Goal: Browse casually: Explore the website without a specific task or goal

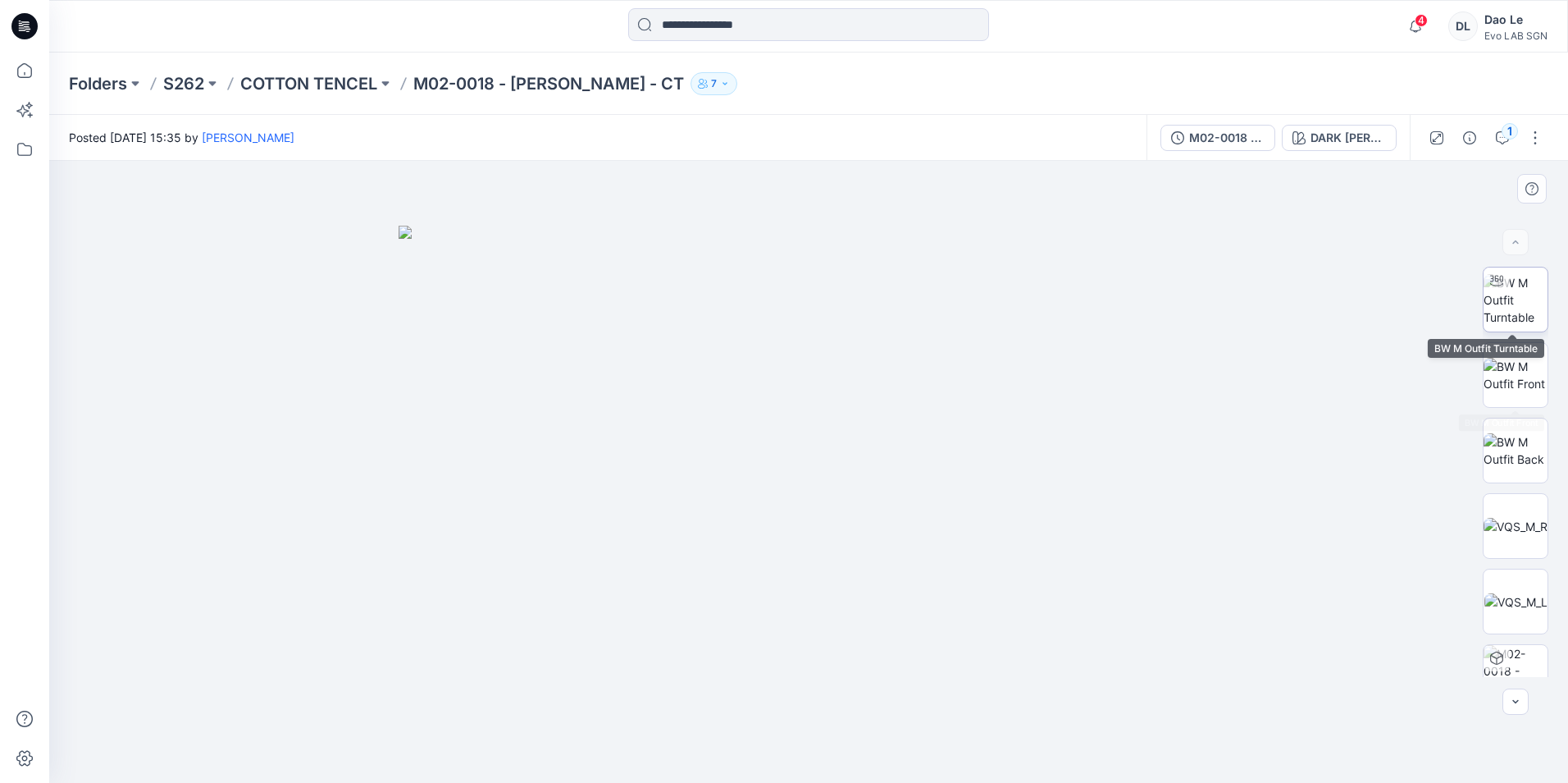
click at [1524, 317] on img at bounding box center [1515, 300] width 64 height 52
click at [1529, 371] on img at bounding box center [1515, 374] width 64 height 34
click at [1513, 451] on img at bounding box center [1515, 450] width 64 height 34
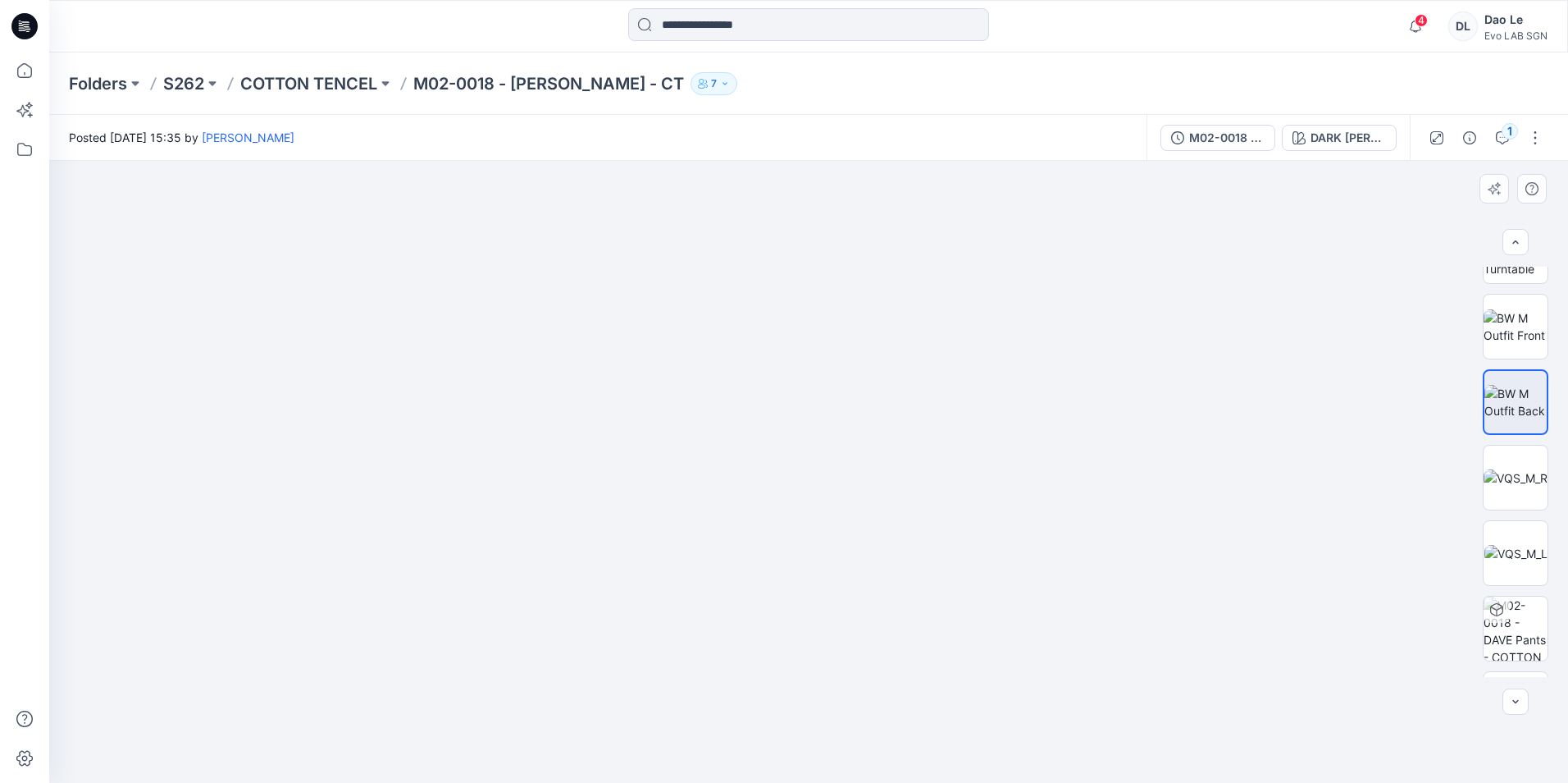
scroll to position [50, 0]
click at [1518, 706] on icon "button" at bounding box center [1516, 702] width 13 height 13
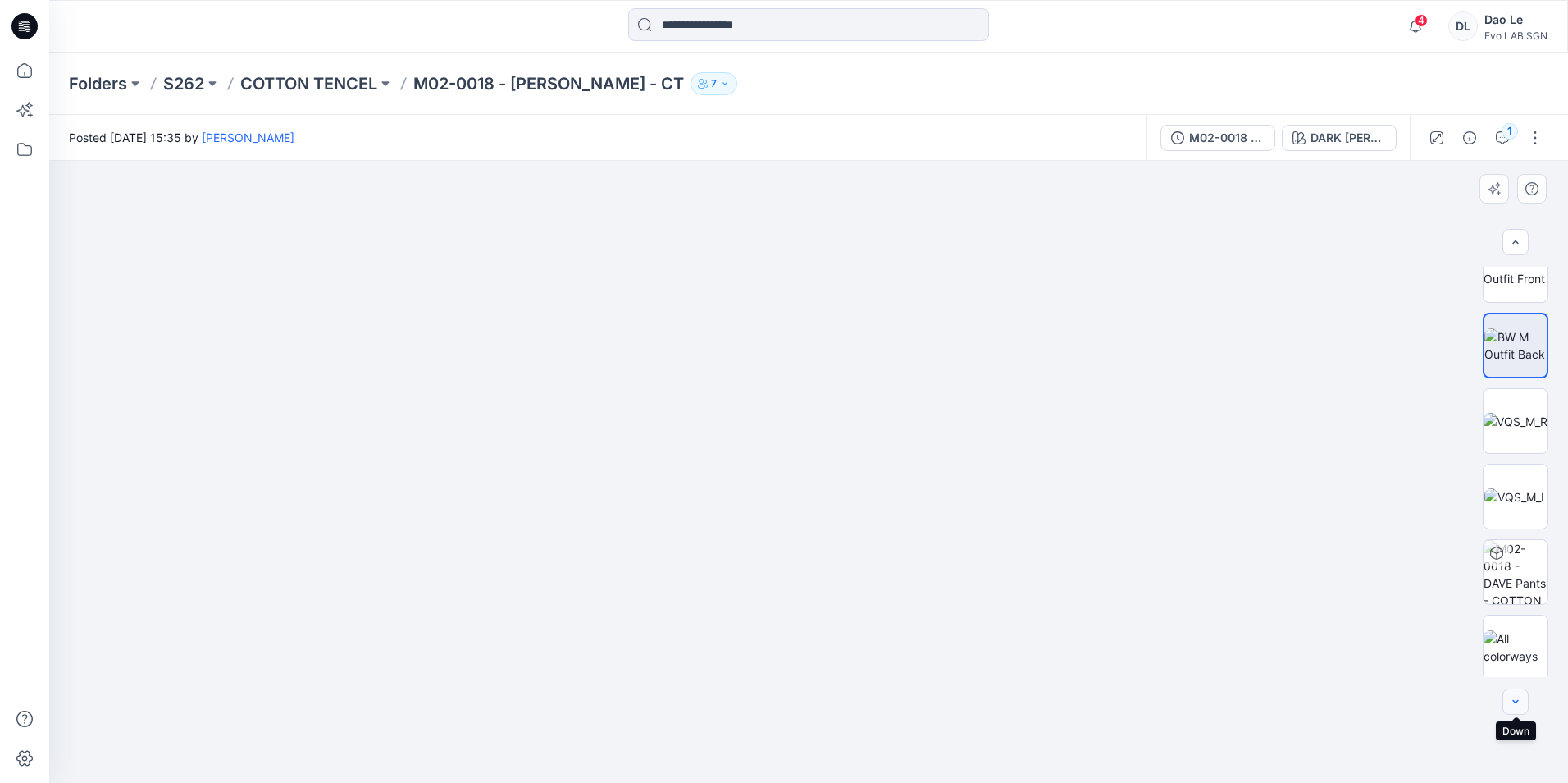
scroll to position [108, 0]
click at [1517, 705] on div at bounding box center [1515, 701] width 26 height 26
drag, startPoint x: 836, startPoint y: 616, endPoint x: 836, endPoint y: 484, distance: 132.0
click at [836, 484] on img at bounding box center [809, 323] width 948 height 917
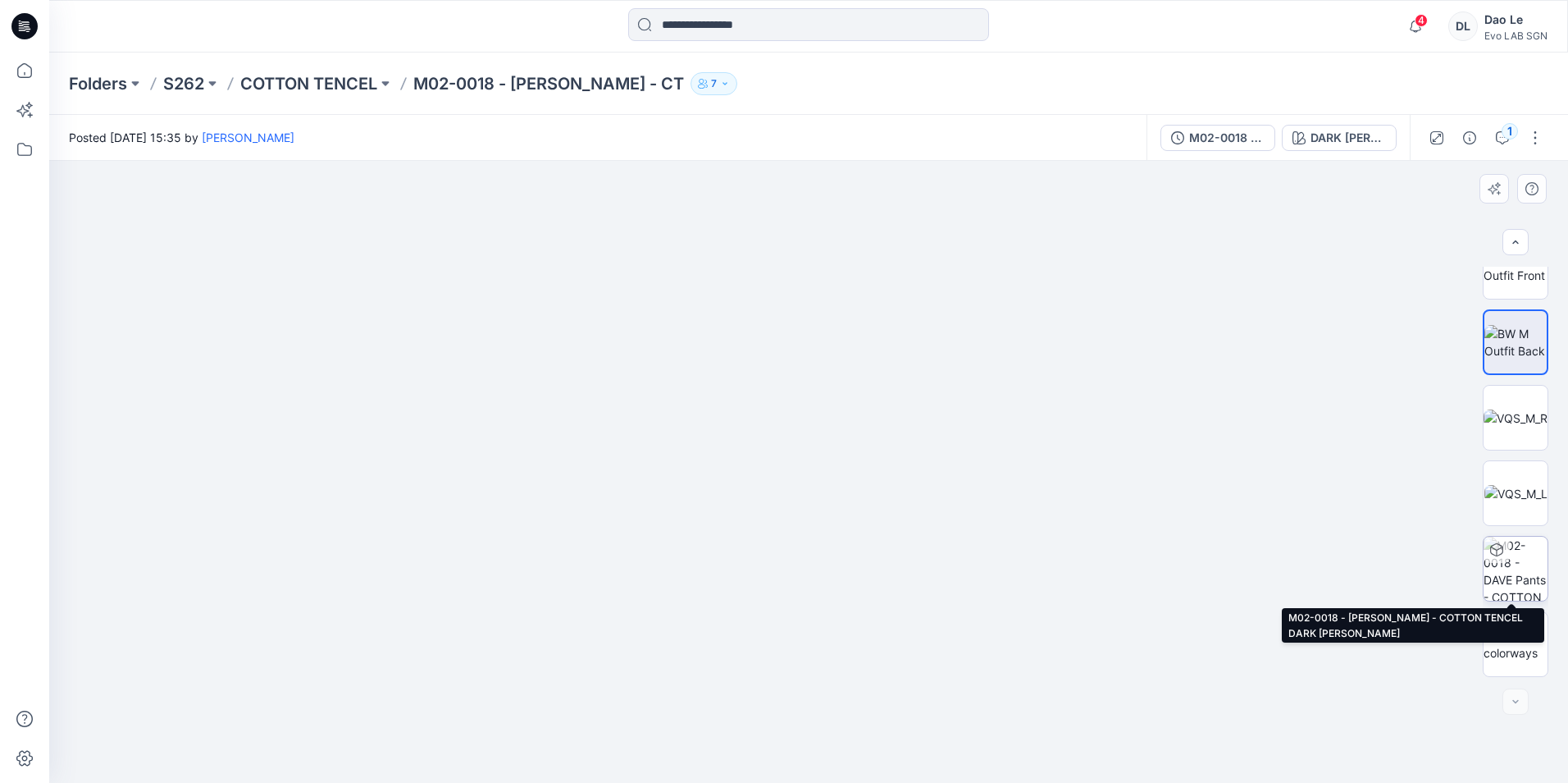
click at [1521, 590] on img at bounding box center [1515, 569] width 64 height 64
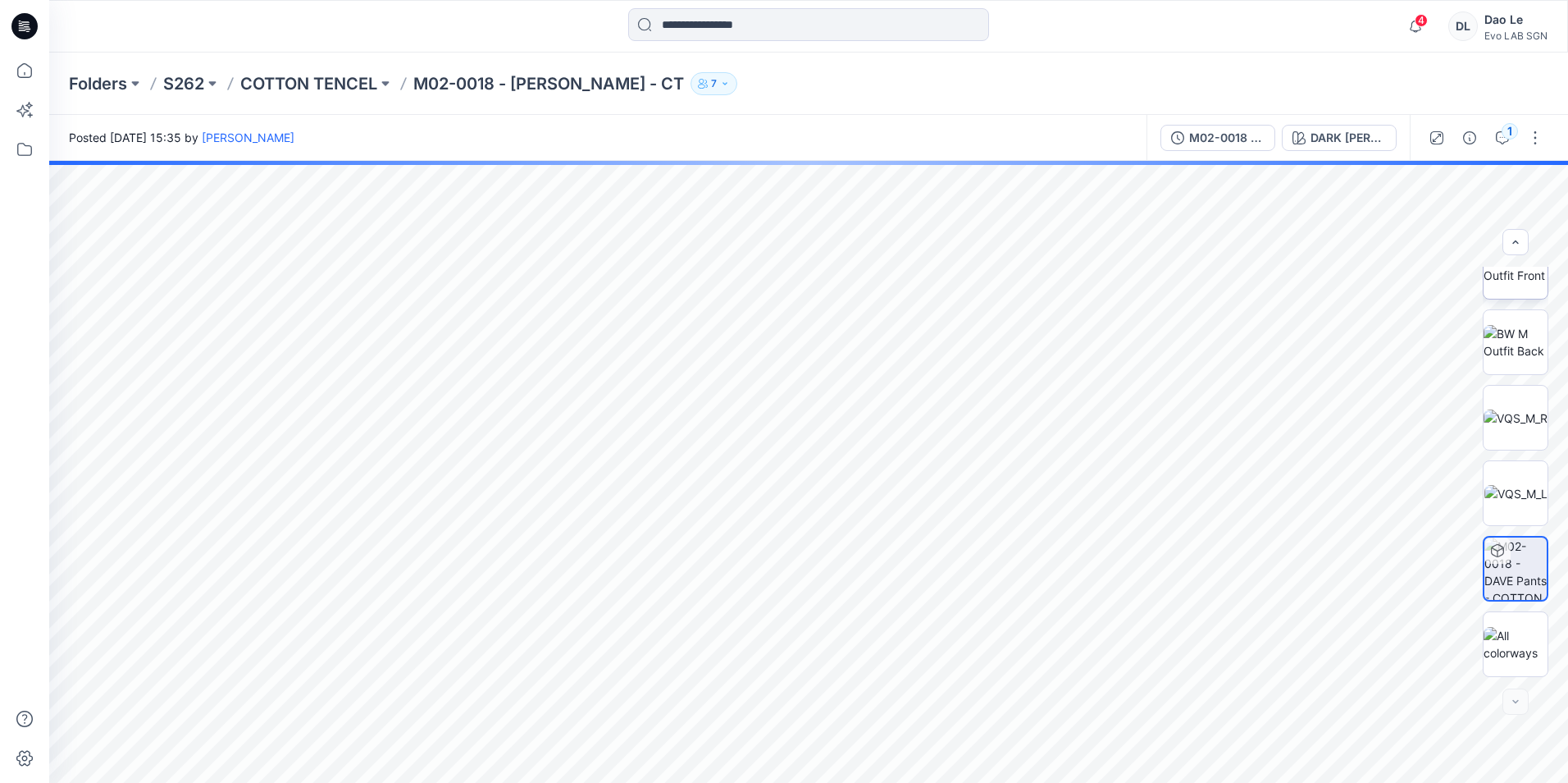
click at [1513, 275] on img at bounding box center [1515, 266] width 64 height 34
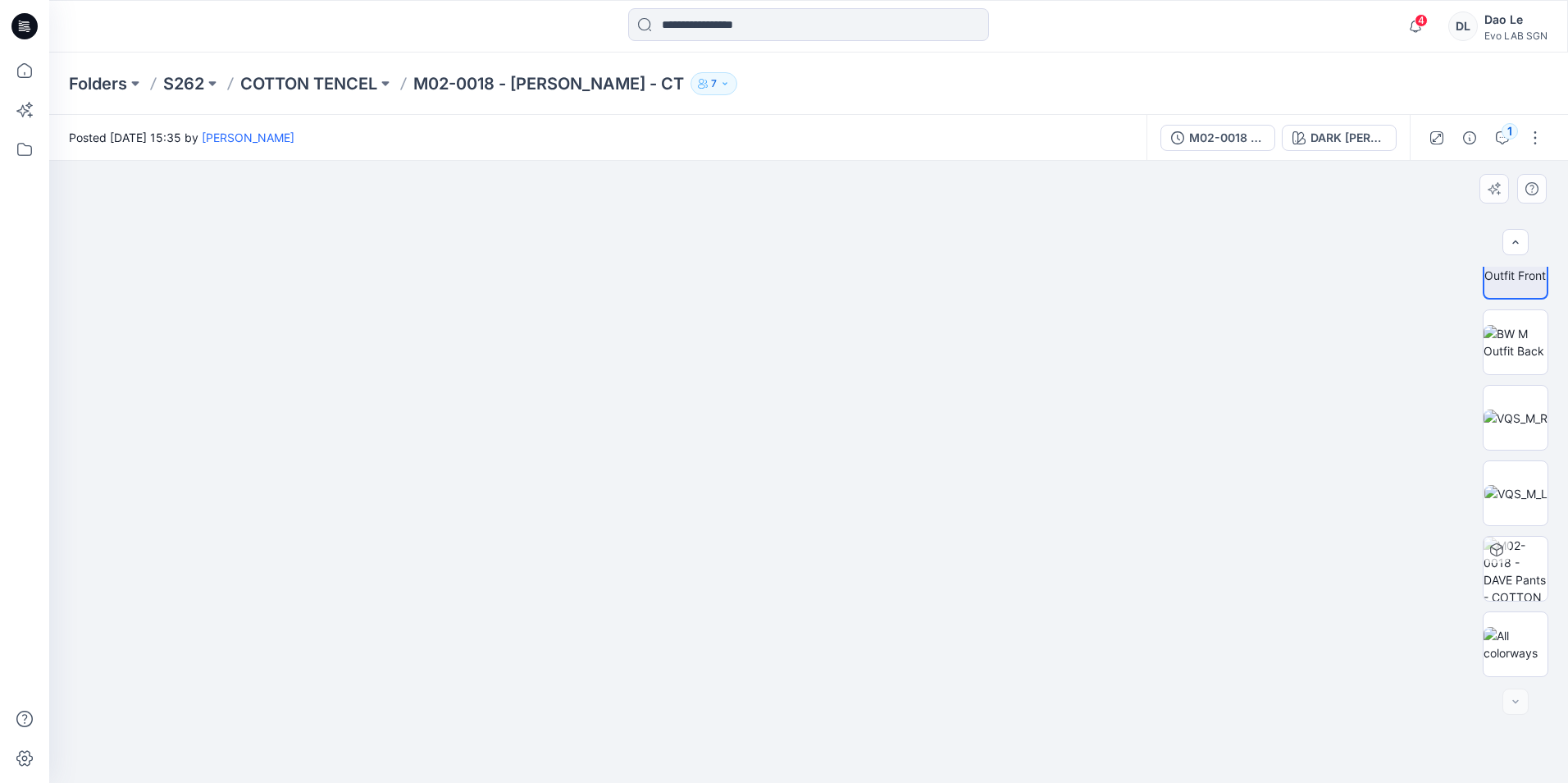
drag, startPoint x: 846, startPoint y: 538, endPoint x: 815, endPoint y: 360, distance: 180.7
click at [830, 352] on img at bounding box center [809, 256] width 1067 height 1053
click at [1513, 345] on img at bounding box center [1515, 342] width 64 height 34
